Goal: Task Accomplishment & Management: Manage account settings

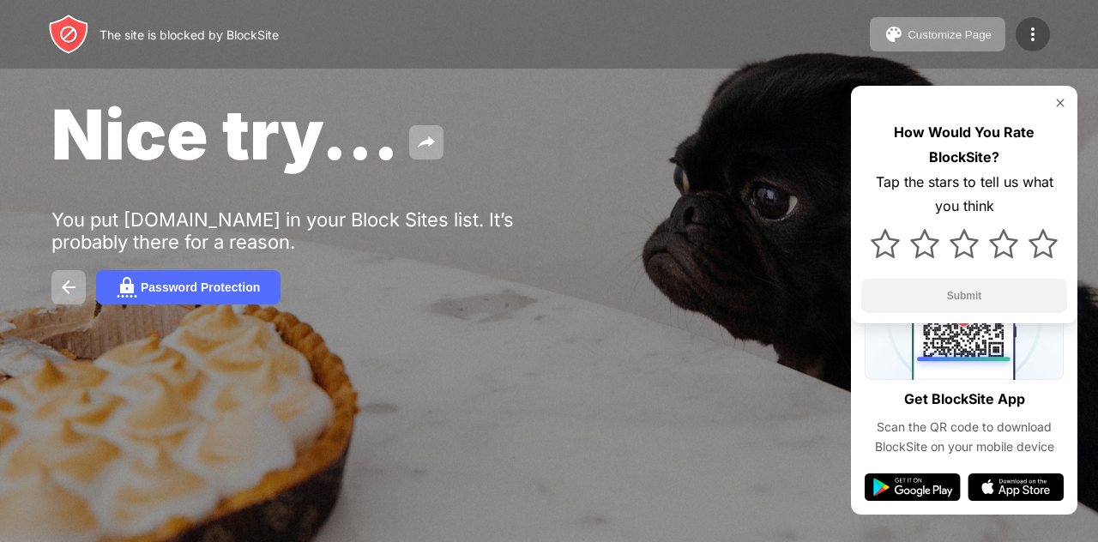
click at [1039, 26] on img at bounding box center [1032, 34] width 21 height 21
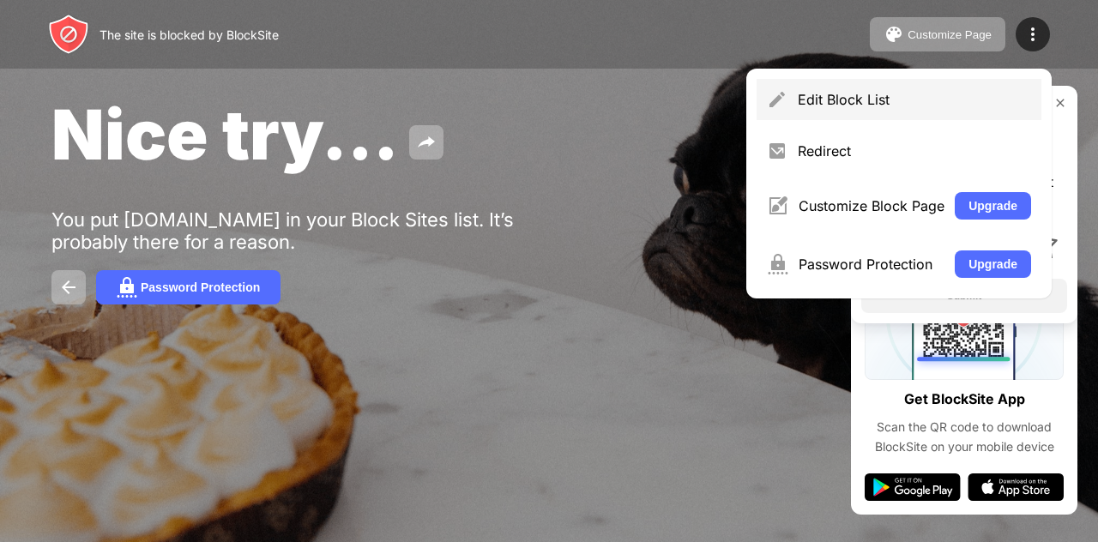
click at [871, 92] on div "Edit Block List" at bounding box center [914, 99] width 233 height 17
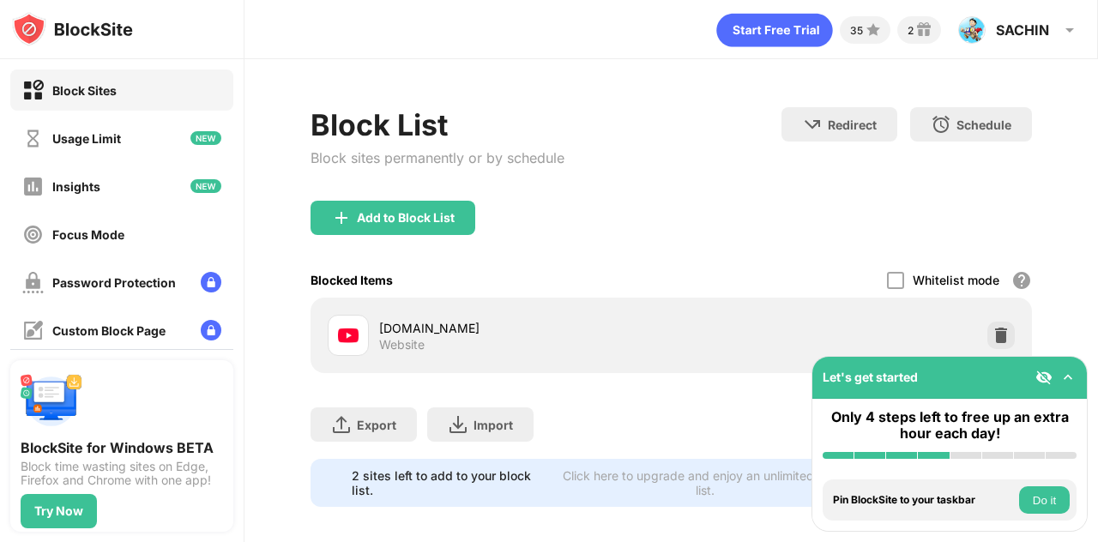
drag, startPoint x: 977, startPoint y: 381, endPoint x: 734, endPoint y: 434, distance: 248.5
click at [733, 493] on div "Block Sites Usage Limit Insights Focus Mode Password Protection Custom Block Pa…" at bounding box center [549, 271] width 1098 height 542
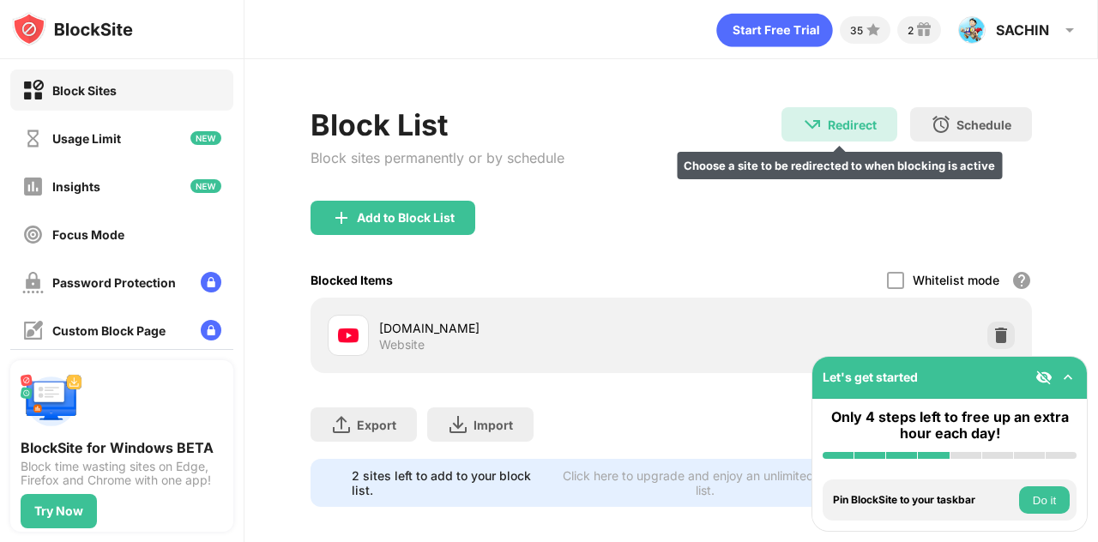
click at [813, 123] on div "Redirect Choose a site to be redirected to when blocking is active" at bounding box center [839, 124] width 116 height 34
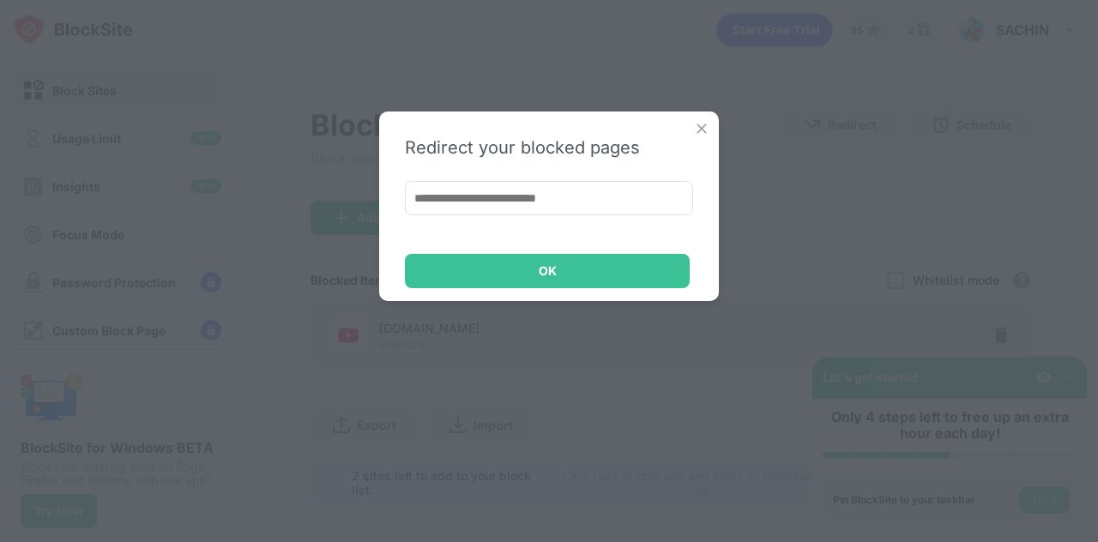
click at [700, 131] on img at bounding box center [701, 128] width 17 height 17
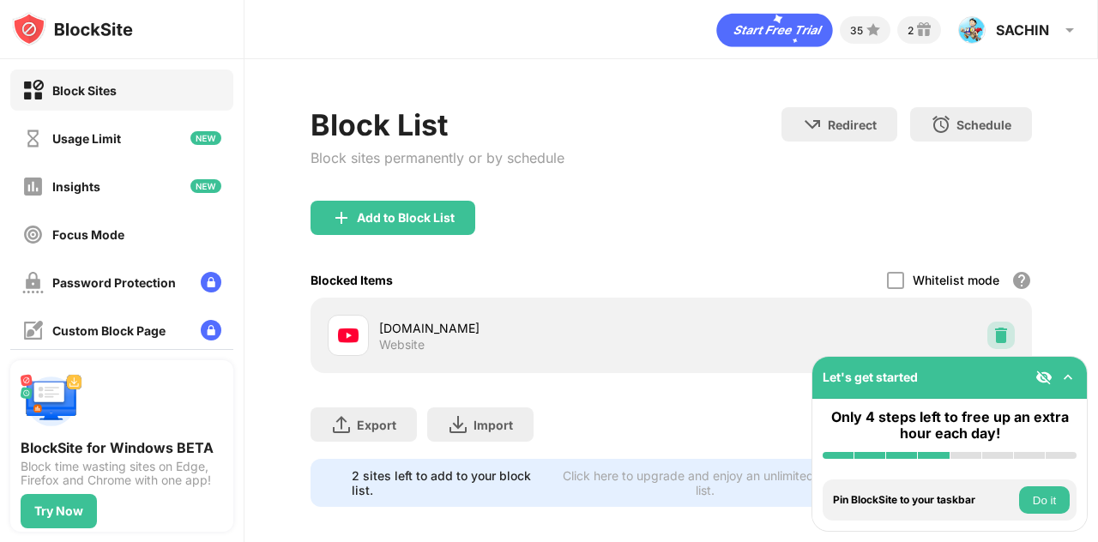
click at [987, 333] on div at bounding box center [1000, 335] width 27 height 27
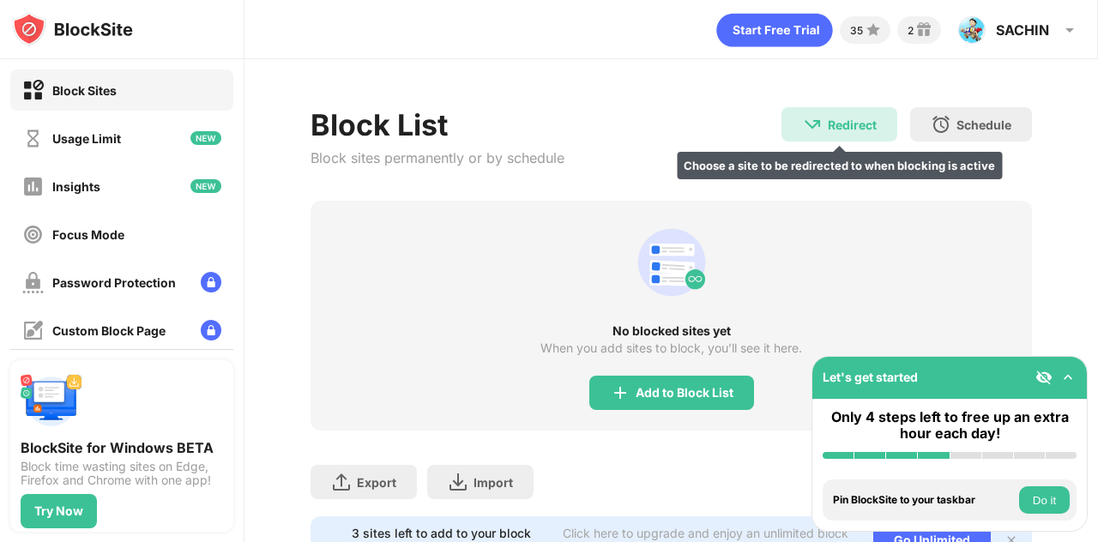
click at [828, 115] on div "Redirect Choose a site to be redirected to when blocking is active" at bounding box center [839, 124] width 116 height 34
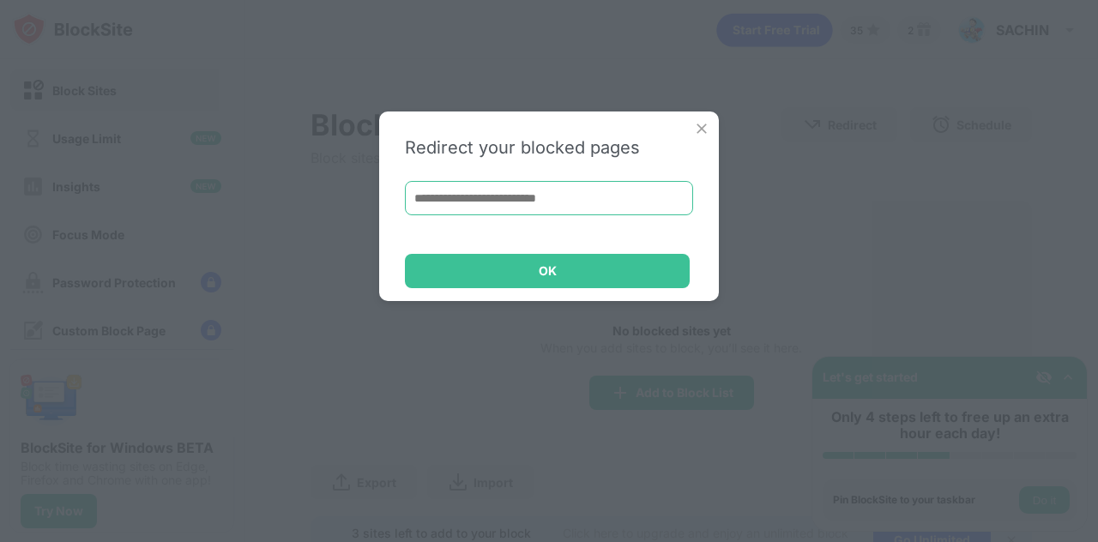
click at [521, 192] on input at bounding box center [549, 198] width 288 height 34
paste input "**********"
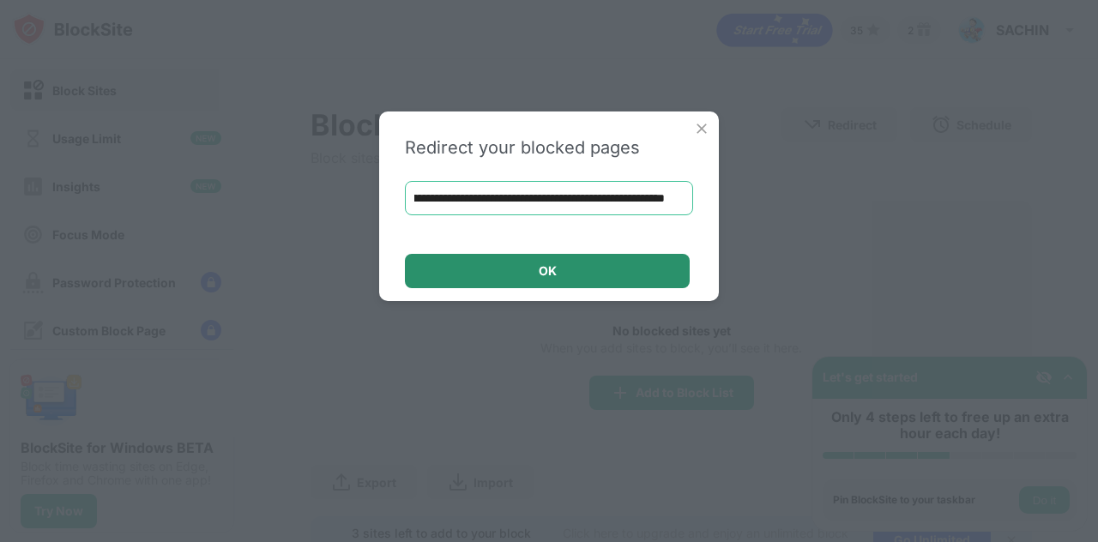
type input "**********"
click at [557, 260] on div "OK" at bounding box center [547, 271] width 285 height 34
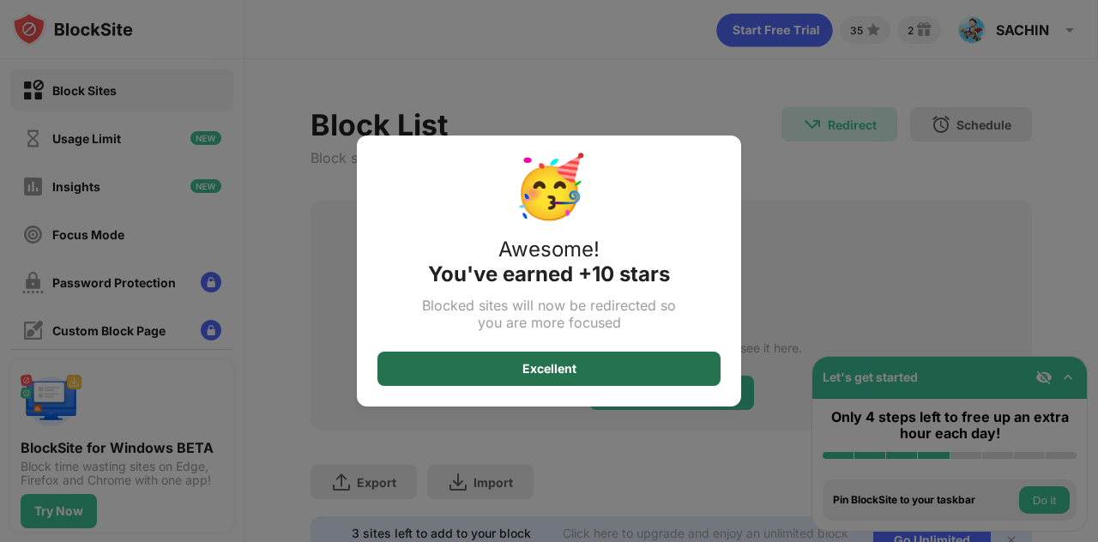
click at [648, 371] on div "Excellent" at bounding box center [548, 369] width 343 height 34
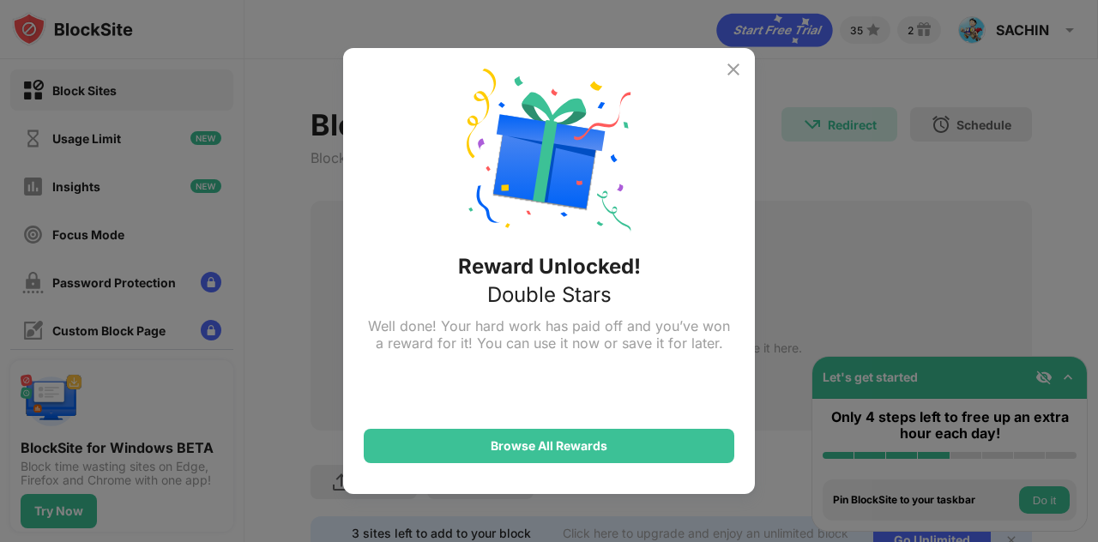
click at [727, 66] on img at bounding box center [733, 69] width 21 height 21
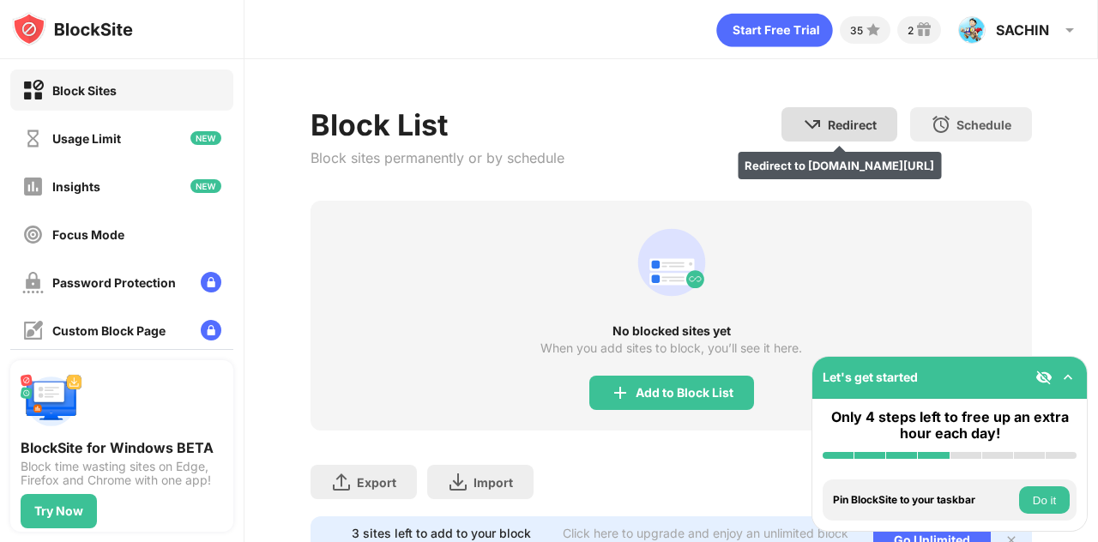
click at [835, 116] on div "Redirect Redirect to youtube.com/watch?v=r6SbfF9FjTg&list=PL7uXA1nnX_YB4cjTHxyu…" at bounding box center [839, 124] width 116 height 34
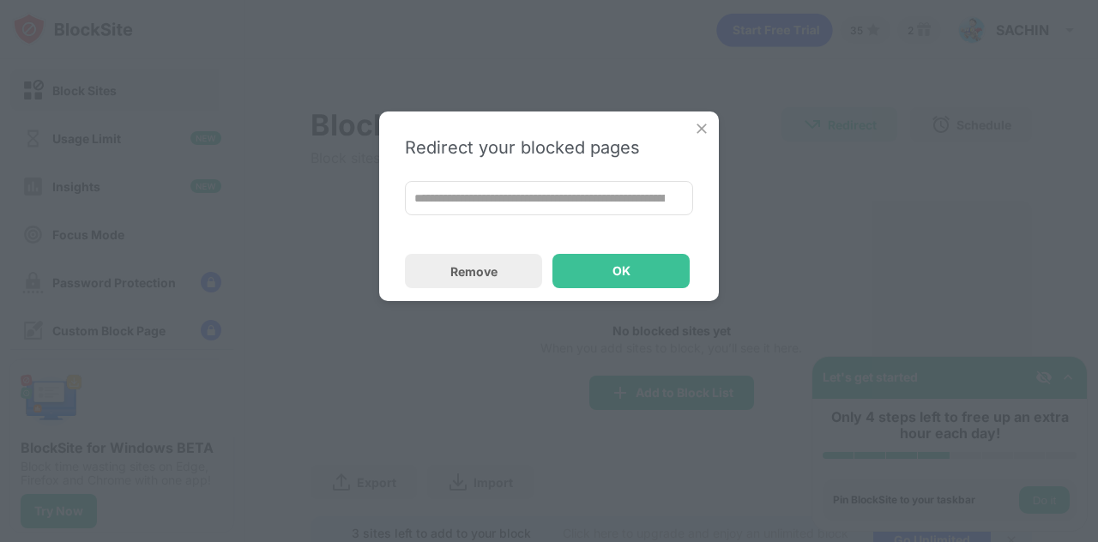
click at [705, 131] on img at bounding box center [701, 128] width 17 height 17
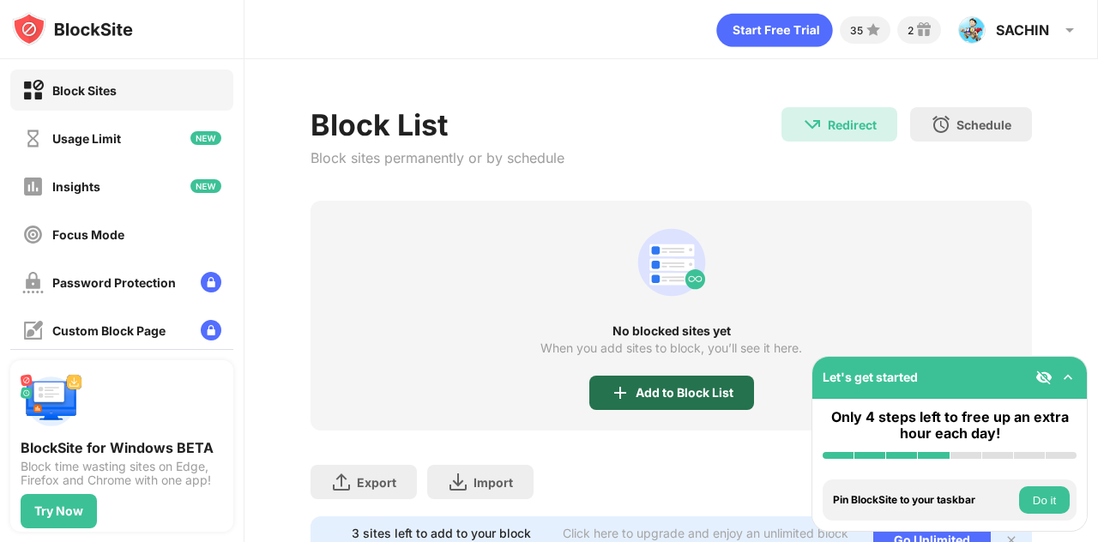
click at [664, 389] on div "Add to Block List" at bounding box center [685, 393] width 98 height 14
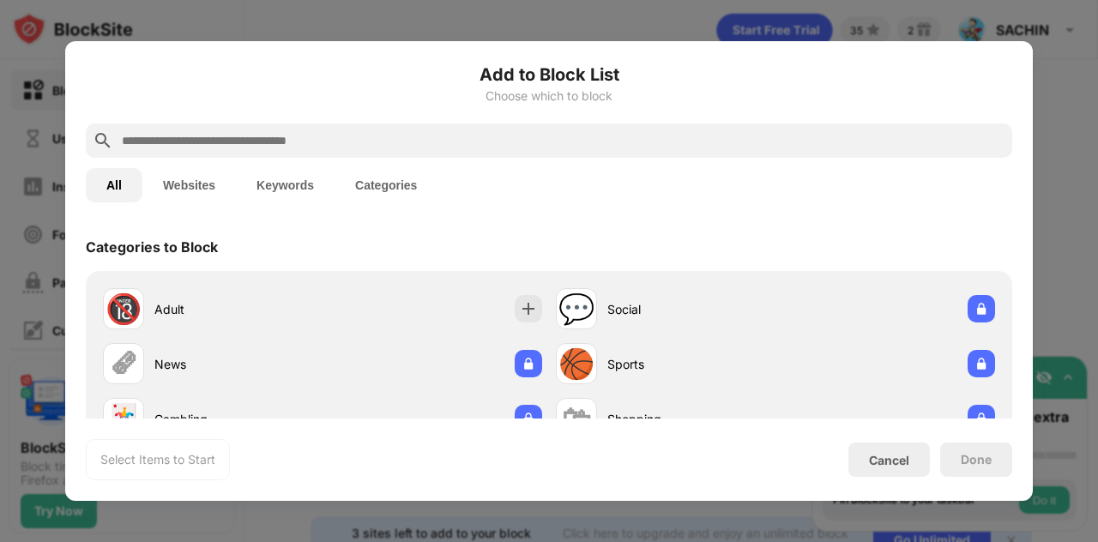
click at [524, 145] on input "text" at bounding box center [562, 140] width 885 height 21
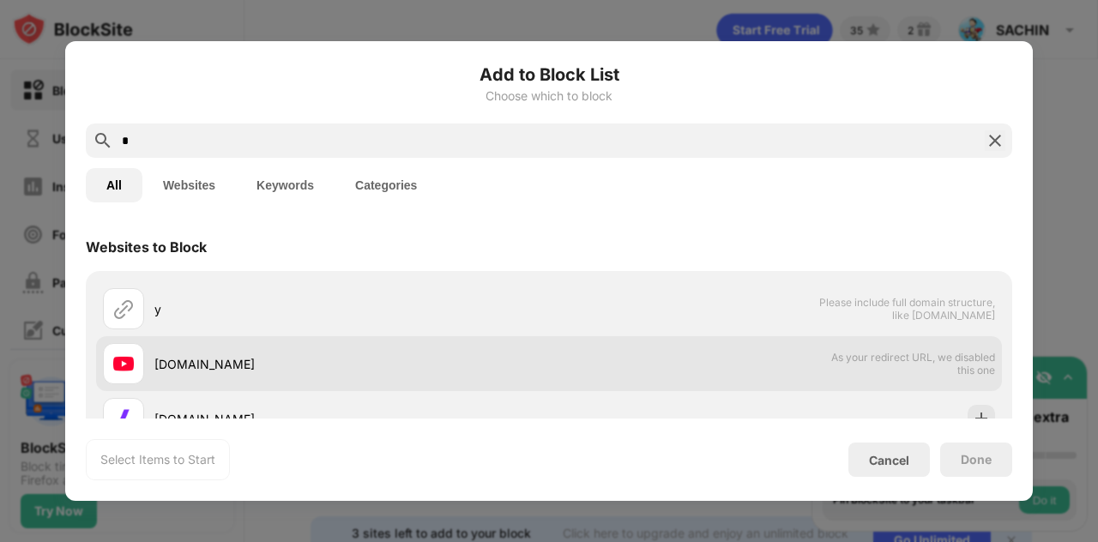
click at [285, 350] on div "youtube.com" at bounding box center [326, 363] width 446 height 41
click at [249, 371] on div "youtube.com" at bounding box center [351, 364] width 395 height 18
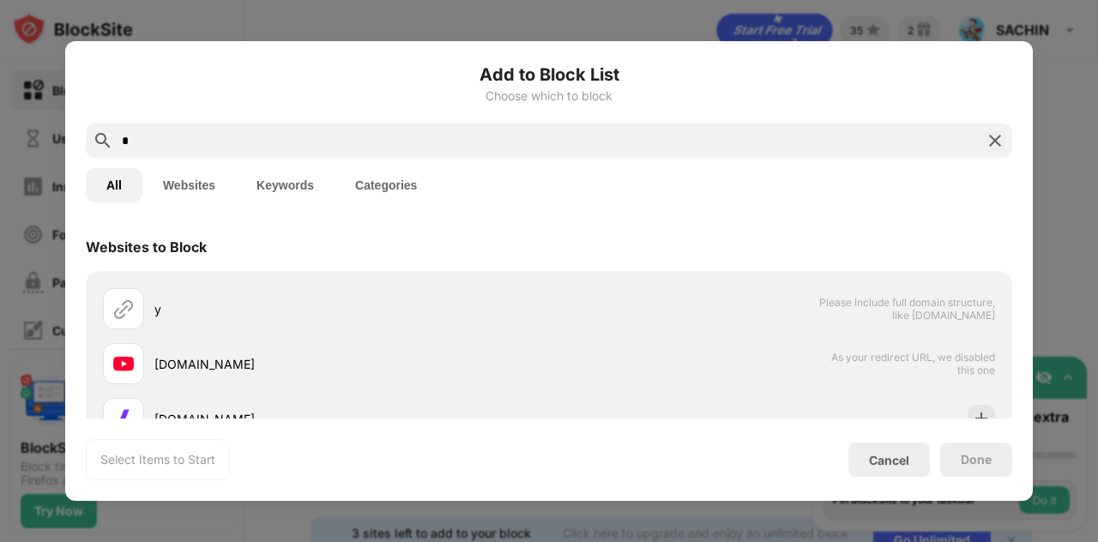
click at [525, 143] on input "*" at bounding box center [549, 140] width 858 height 21
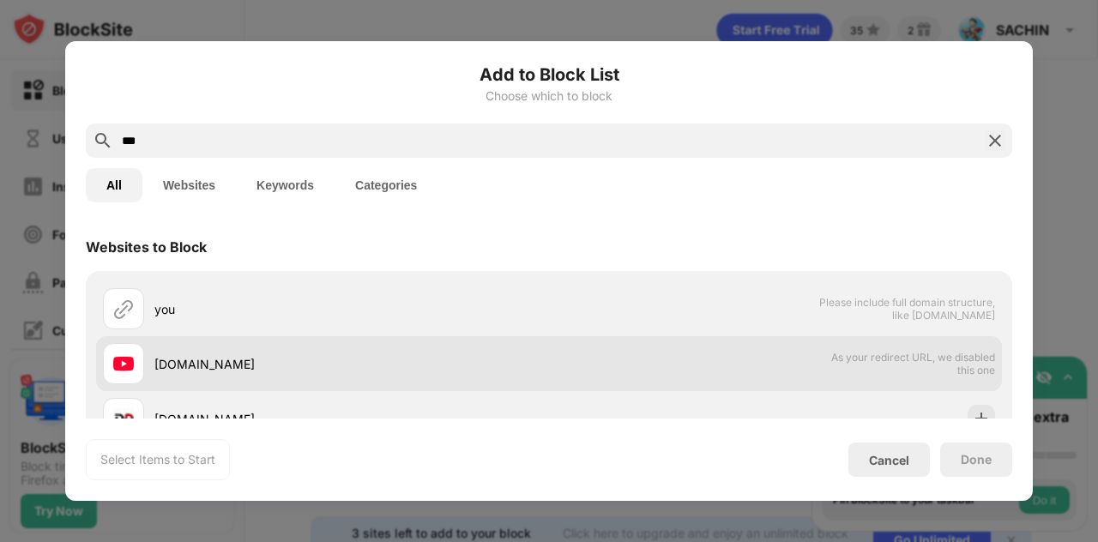
type input "***"
click at [751, 389] on div "youtube.com As your redirect URL, we disabled this one" at bounding box center [549, 363] width 906 height 55
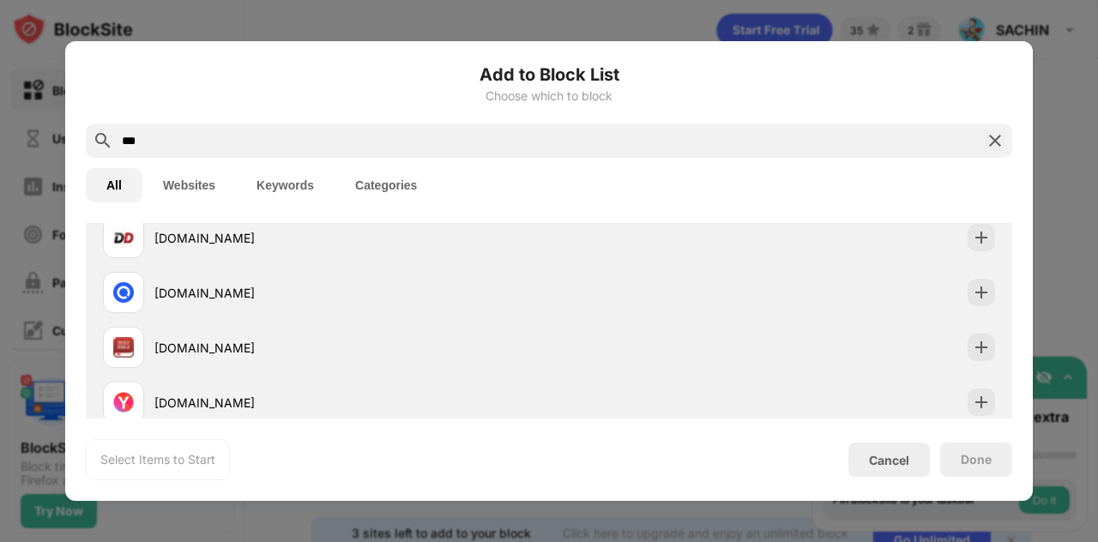
scroll to position [86, 0]
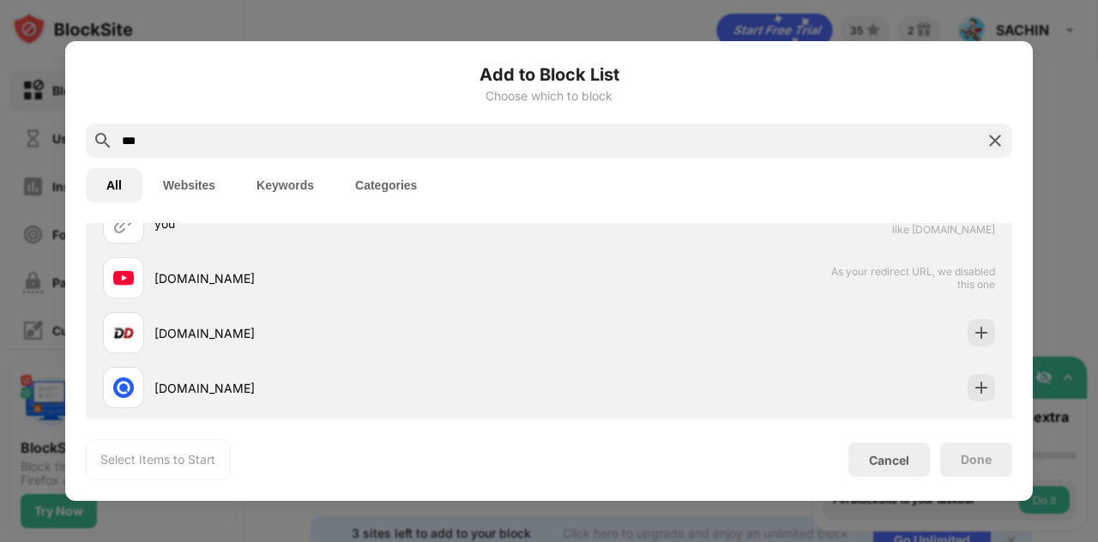
click at [992, 136] on img at bounding box center [995, 140] width 21 height 21
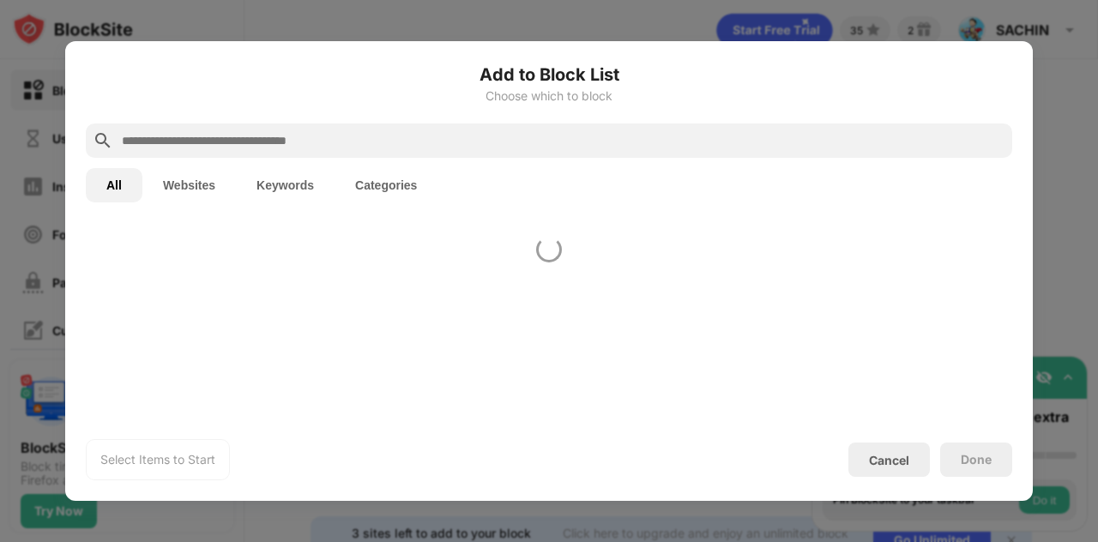
scroll to position [0, 0]
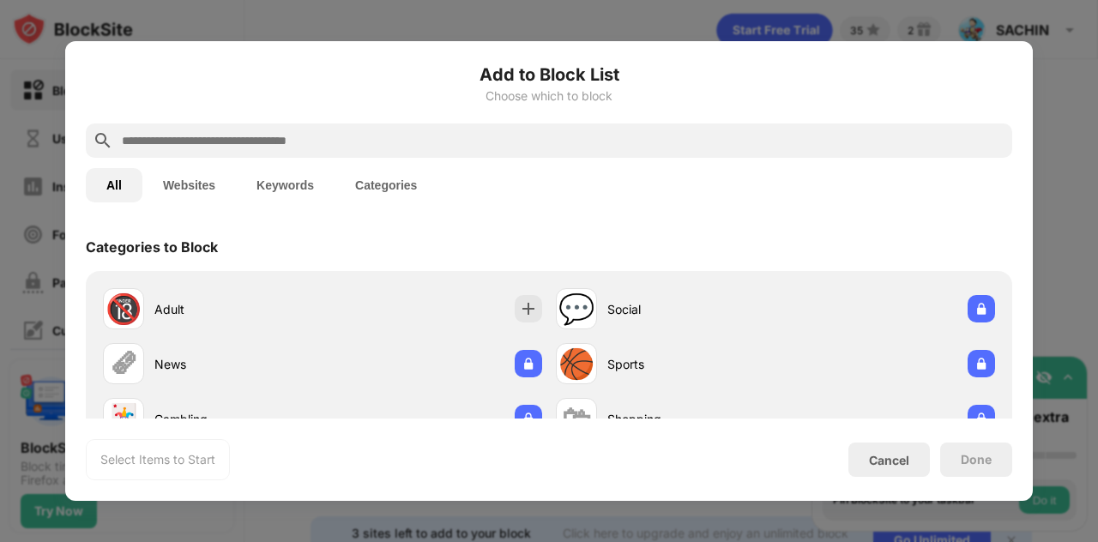
click at [811, 15] on div at bounding box center [549, 271] width 1098 height 542
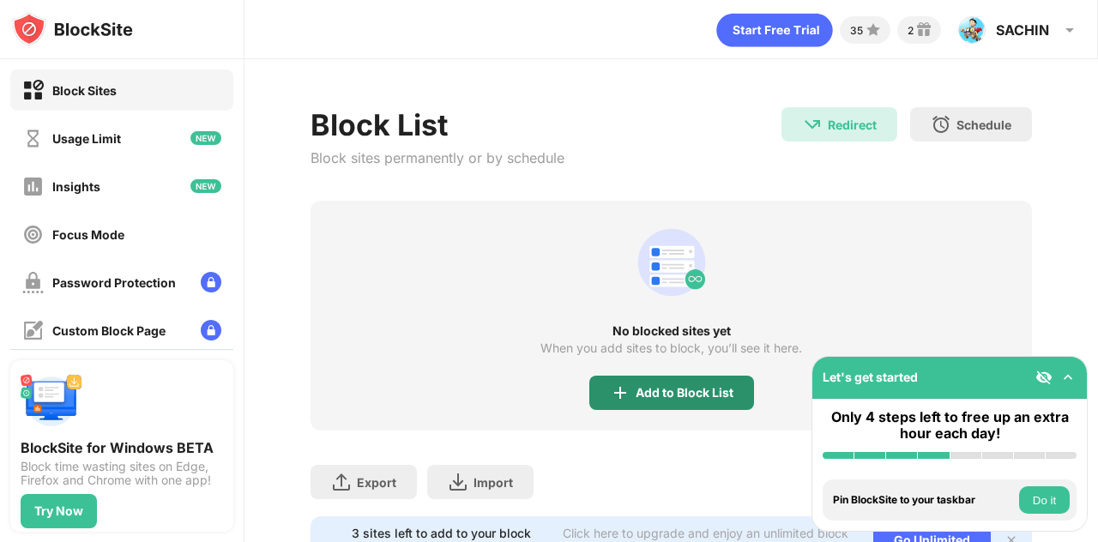
click at [685, 386] on div "Add to Block List" at bounding box center [685, 393] width 98 height 14
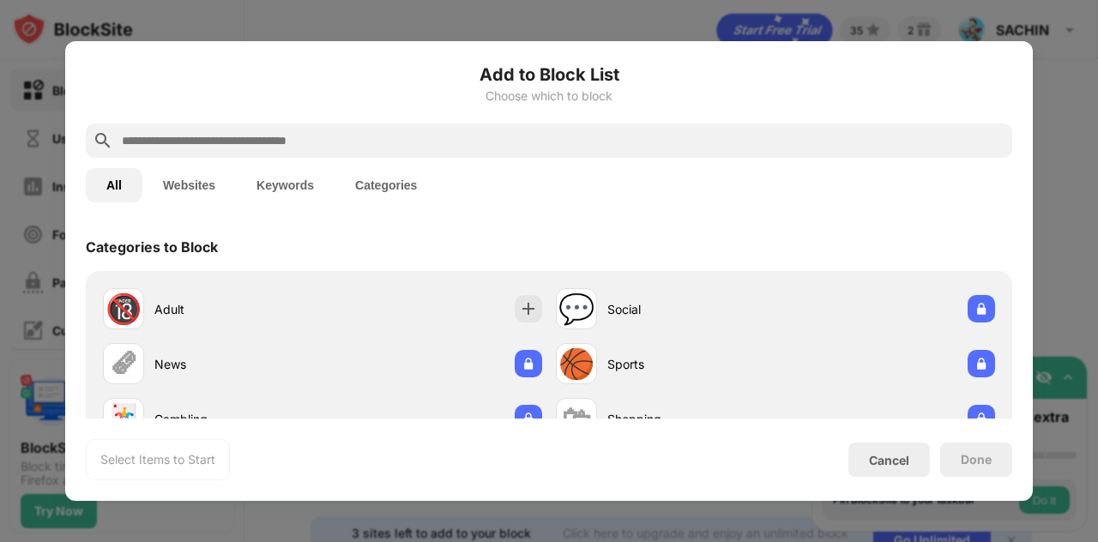
click at [1055, 117] on div at bounding box center [549, 271] width 1098 height 542
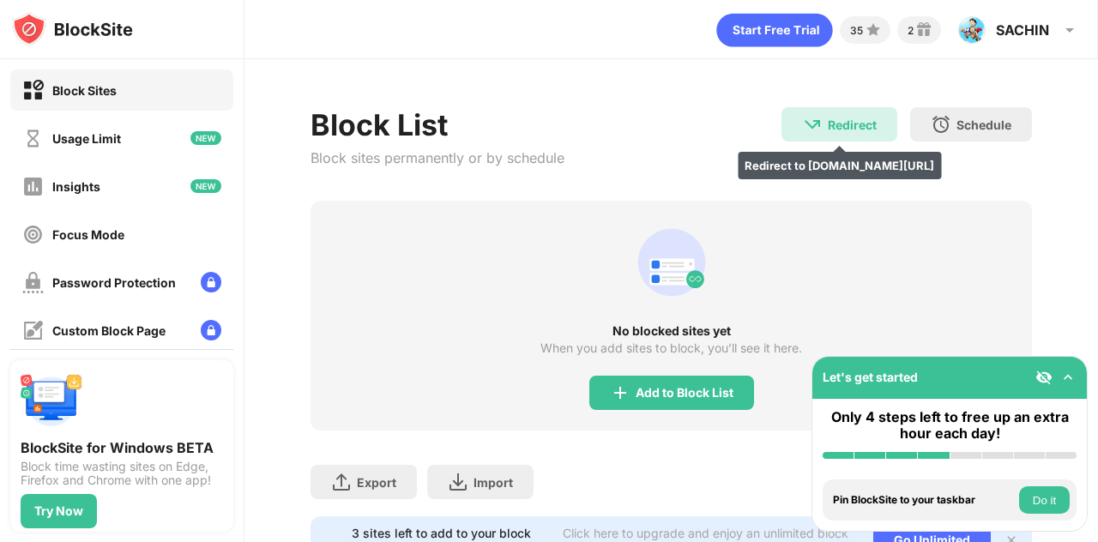
click at [830, 114] on div "Redirect Redirect to youtube.com/watch?v=r6SbfF9FjTg&list=PL7uXA1nnX_YB4cjTHxyu…" at bounding box center [839, 124] width 116 height 34
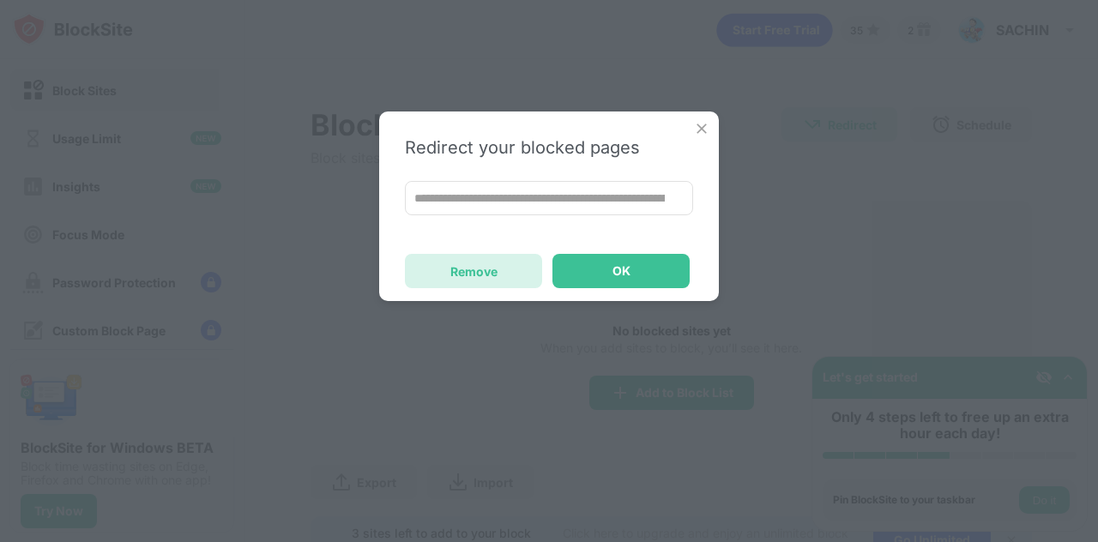
click at [516, 270] on div "Remove" at bounding box center [473, 271] width 137 height 34
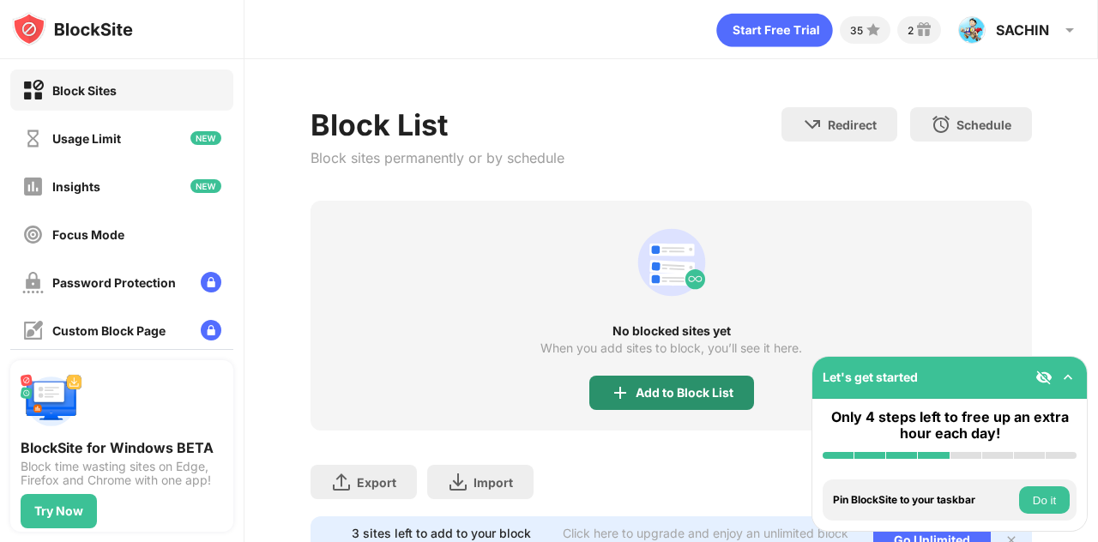
click at [717, 396] on div "Add to Block List" at bounding box center [685, 393] width 98 height 14
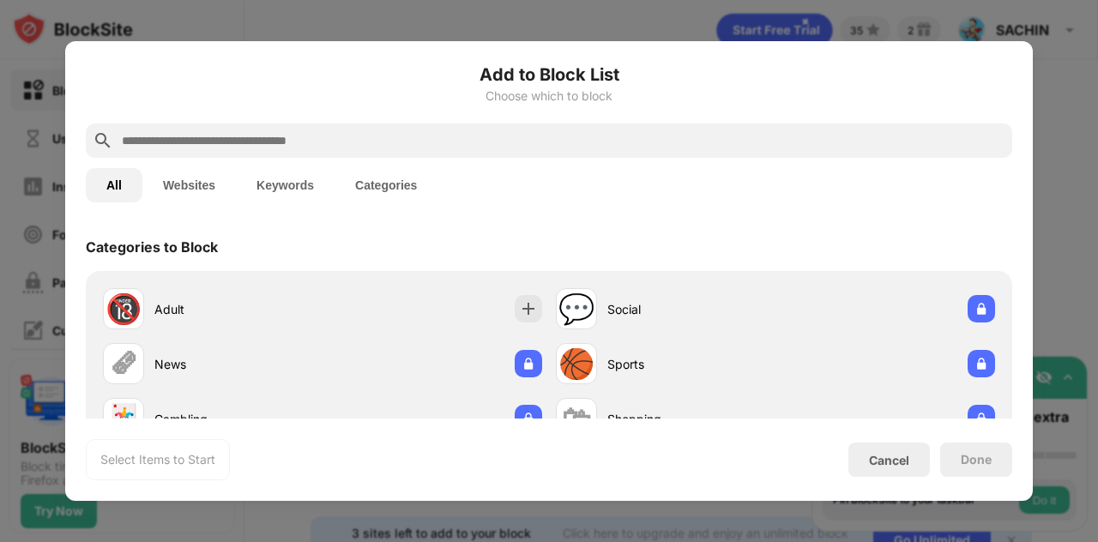
click at [532, 142] on input "text" at bounding box center [562, 140] width 885 height 21
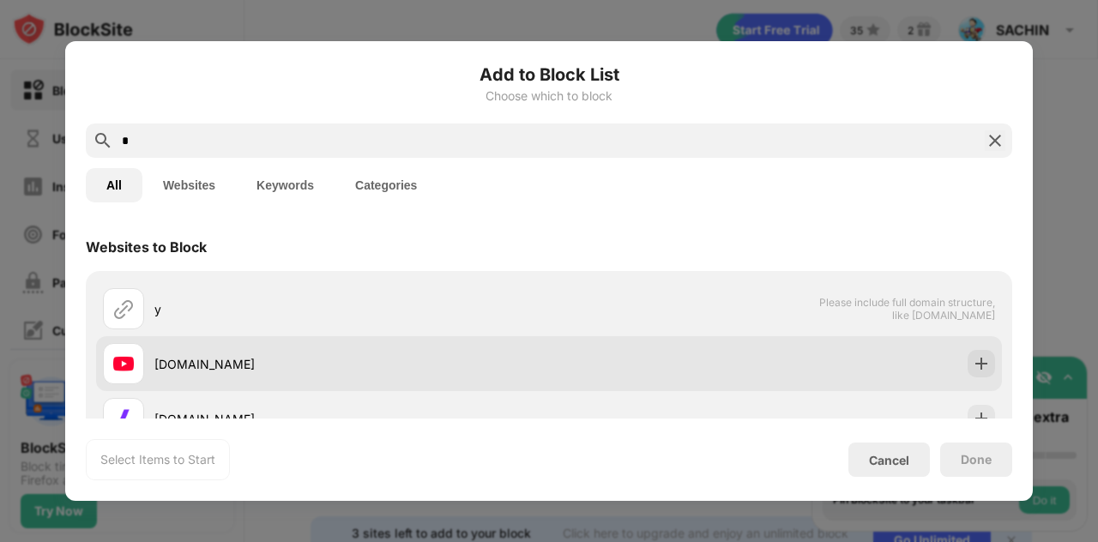
type input "*"
click at [973, 358] on img at bounding box center [981, 363] width 17 height 17
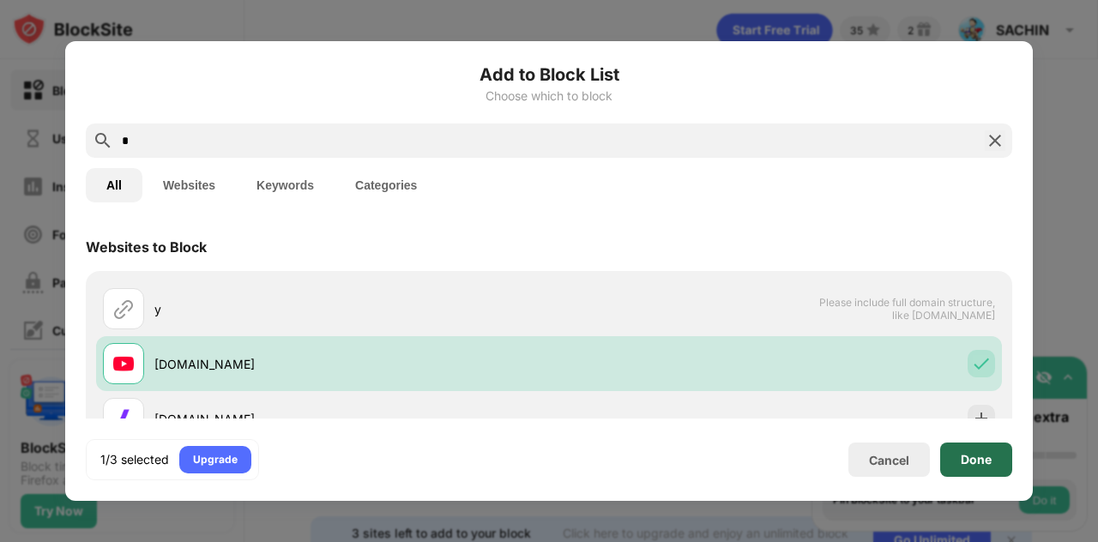
click at [975, 468] on div "Done" at bounding box center [976, 460] width 72 height 34
